Goal: Task Accomplishment & Management: Manage account settings

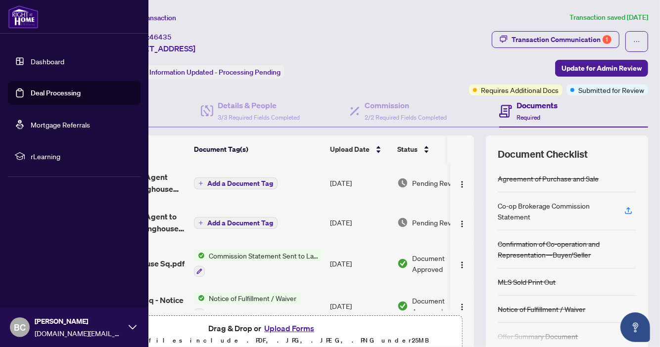
click at [55, 62] on link "Dashboard" at bounding box center [48, 61] width 34 height 9
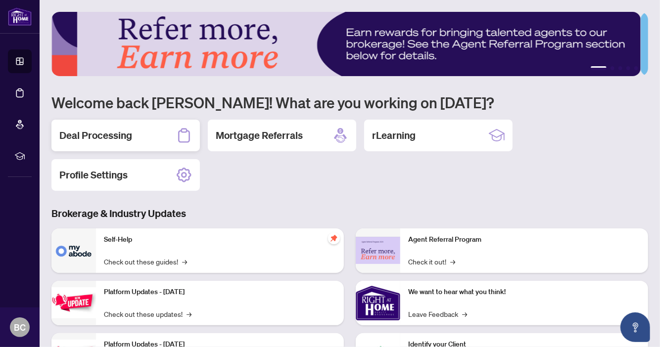
click at [107, 133] on h2 "Deal Processing" at bounding box center [95, 136] width 73 height 14
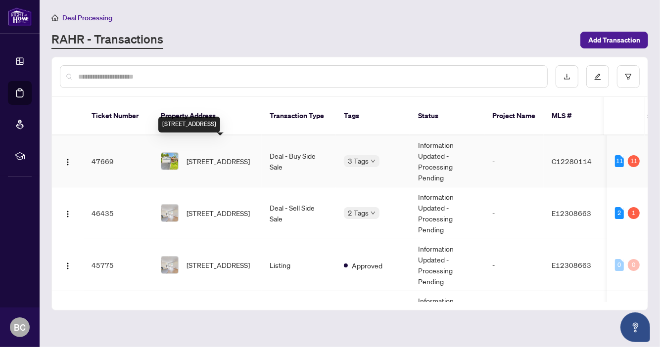
click at [224, 156] on span "[STREET_ADDRESS]" at bounding box center [217, 161] width 63 height 11
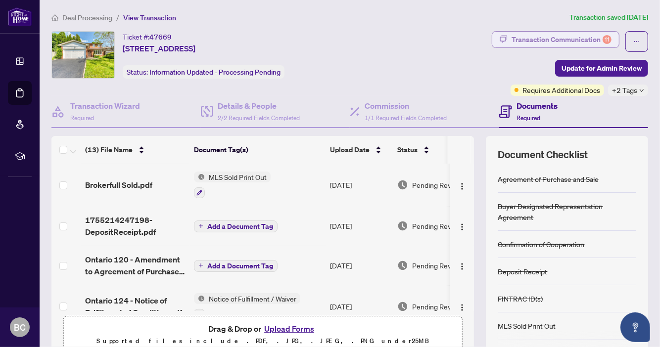
click at [544, 32] on div "Transaction Communication 11" at bounding box center [561, 40] width 100 height 16
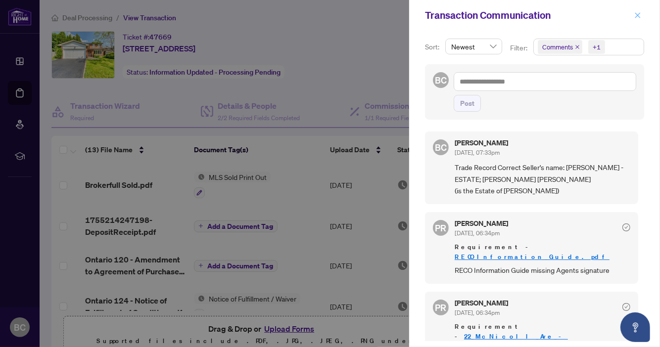
click at [635, 17] on icon "close" at bounding box center [637, 15] width 7 height 7
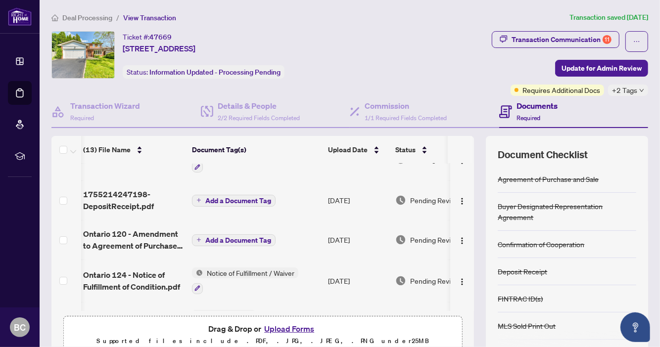
scroll to position [31, 2]
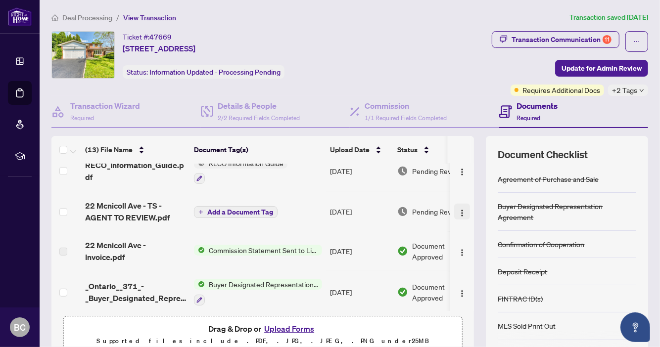
click at [458, 209] on img "button" at bounding box center [462, 213] width 8 height 8
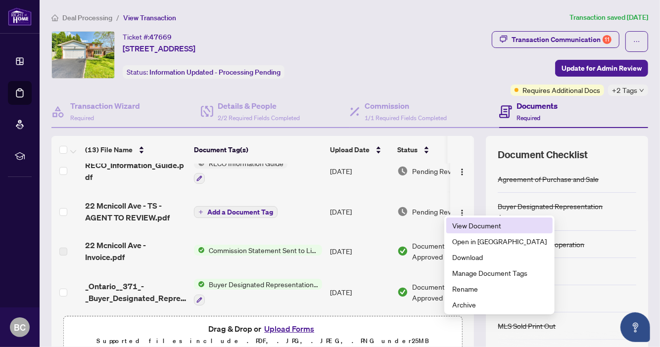
click at [480, 226] on span "View Document" at bounding box center [499, 225] width 94 height 11
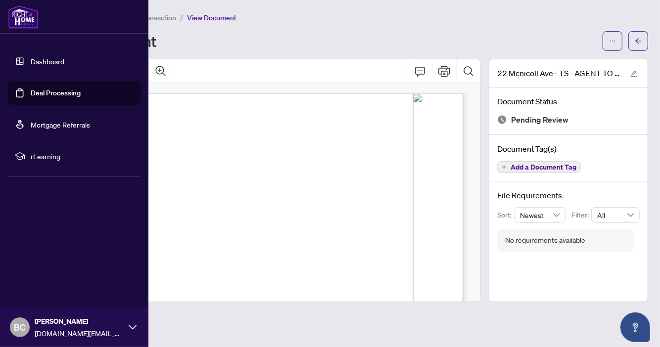
click at [46, 58] on link "Dashboard" at bounding box center [48, 61] width 34 height 9
